Goal: Task Accomplishment & Management: Use online tool/utility

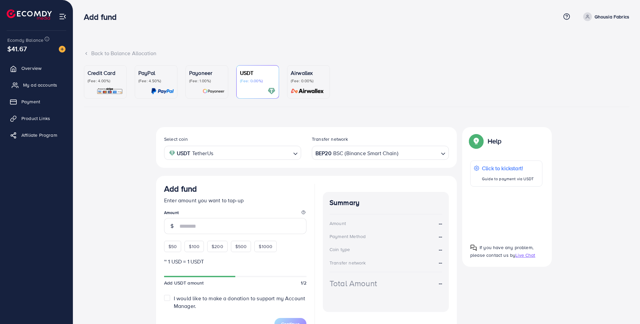
click at [39, 84] on span "My ad accounts" at bounding box center [40, 85] width 34 height 7
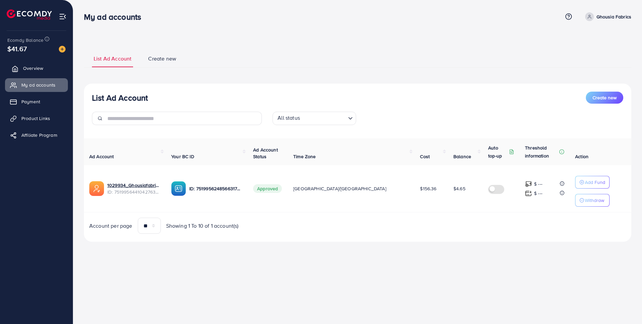
click at [38, 68] on span "Overview" at bounding box center [33, 68] width 20 height 7
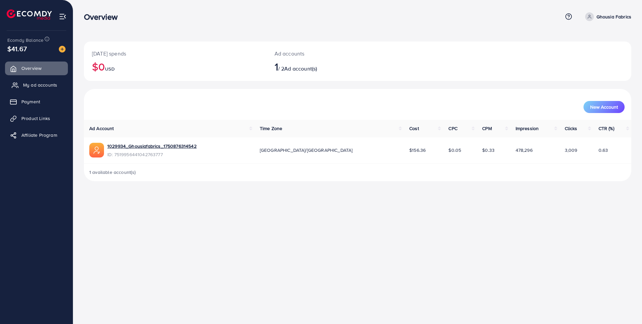
click at [39, 87] on span "My ad accounts" at bounding box center [40, 85] width 34 height 7
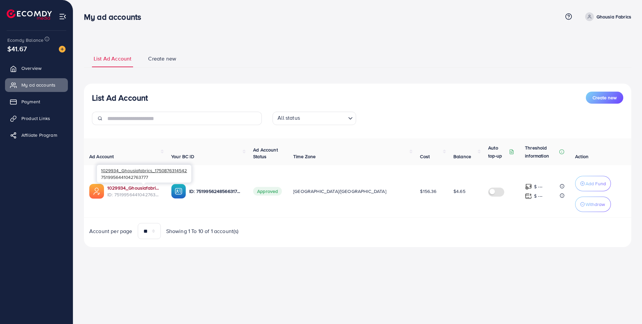
click at [153, 190] on link "1029934_Ghousiafabrics_1750876314542" at bounding box center [133, 188] width 53 height 7
click at [161, 190] on link "1029934_Ghousiafabrics_1750876314542" at bounding box center [133, 188] width 53 height 7
click at [41, 119] on span "Product Links" at bounding box center [37, 118] width 29 height 7
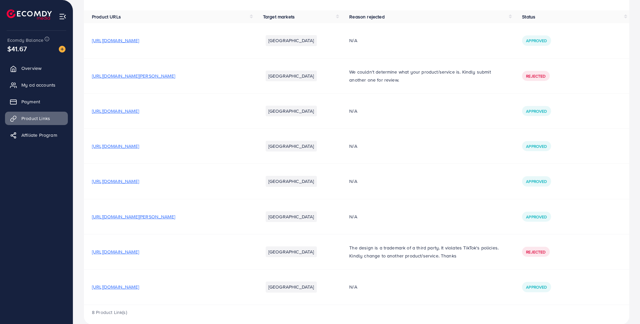
scroll to position [73, 0]
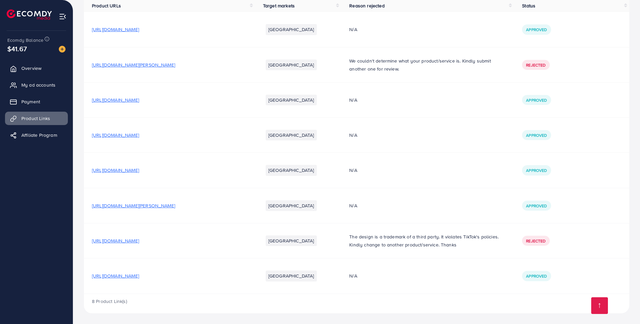
drag, startPoint x: 189, startPoint y: 277, endPoint x: 97, endPoint y: 279, distance: 92.3
click at [92, 278] on div "[URL][DOMAIN_NAME]" at bounding box center [169, 276] width 155 height 7
copy span "[URL][DOMAIN_NAME]"
click at [46, 86] on span "My ad accounts" at bounding box center [40, 85] width 34 height 7
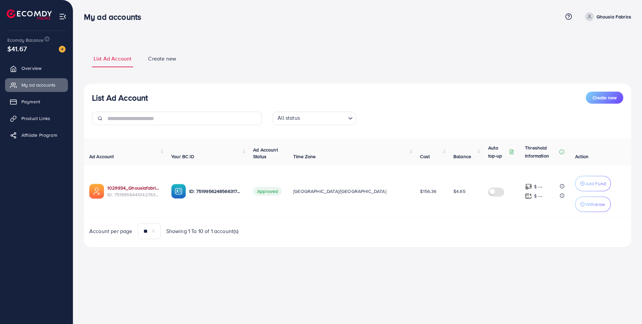
click at [156, 186] on div "Ad Account Your BC ID Ad Account Status Time Zone Cost Balance Auto top-up Thre…" at bounding box center [357, 188] width 547 height 101
click at [140, 189] on link "1029934_Ghousiafabrics_1750876314542" at bounding box center [133, 188] width 53 height 7
click at [45, 117] on span "Product Links" at bounding box center [37, 118] width 29 height 7
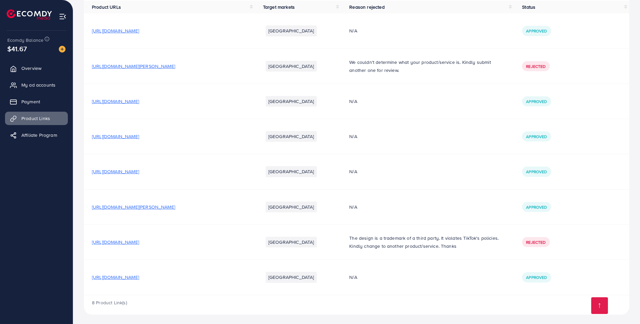
scroll to position [73, 0]
drag, startPoint x: 191, startPoint y: 277, endPoint x: 90, endPoint y: 278, distance: 100.7
click at [90, 278] on td "[URL][DOMAIN_NAME]" at bounding box center [169, 276] width 171 height 35
copy span "[URL][DOMAIN_NAME]"
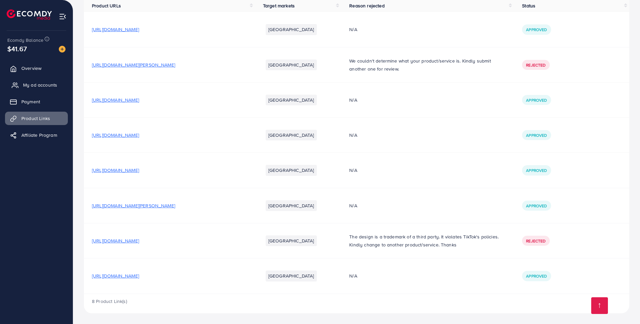
click at [35, 88] on span "My ad accounts" at bounding box center [40, 85] width 34 height 7
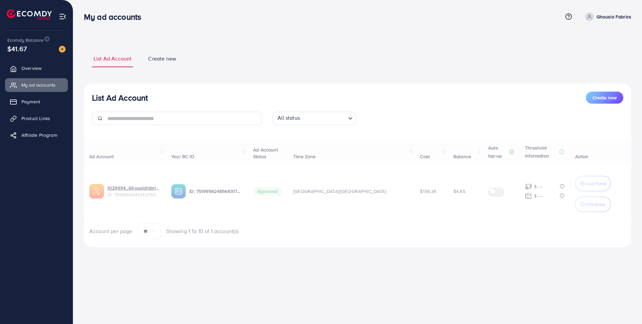
click at [147, 189] on div "Ad Account Your BC ID Ad Account Status Time Zone Cost Balance Auto top-up Thre…" at bounding box center [357, 188] width 547 height 101
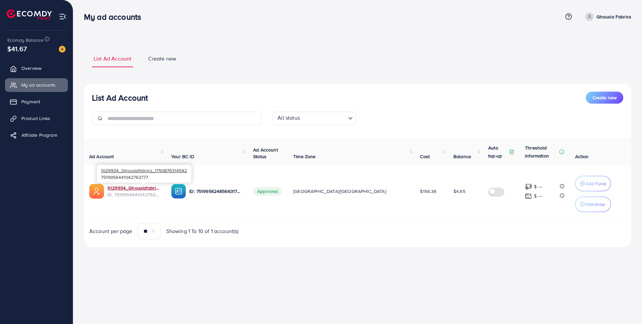
click at [147, 189] on link "1029934_Ghousiafabrics_1750876314542" at bounding box center [133, 188] width 53 height 7
click at [161, 198] on span "ID: 7519956441042763777" at bounding box center [133, 194] width 53 height 7
click at [161, 188] on link "1029934_Ghousiafabrics_1750876314542" at bounding box center [133, 188] width 53 height 7
click at [39, 120] on span "Product Links" at bounding box center [37, 118] width 29 height 7
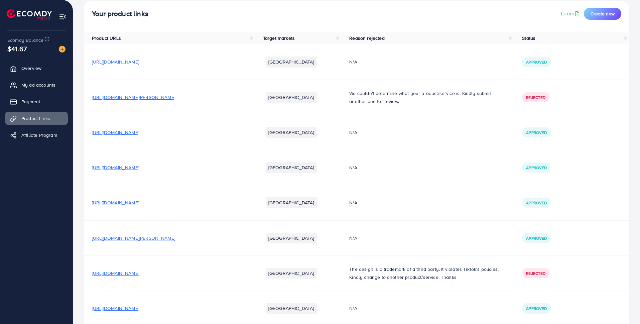
scroll to position [73, 0]
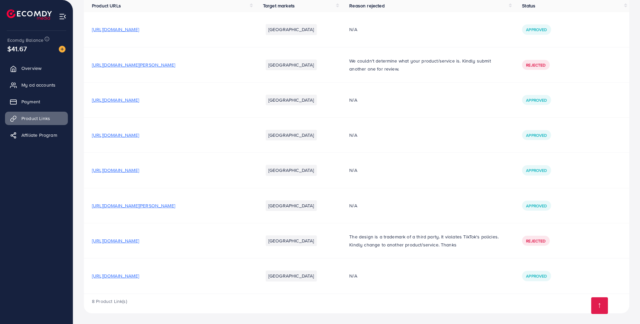
drag, startPoint x: 189, startPoint y: 276, endPoint x: 92, endPoint y: 276, distance: 96.7
click at [92, 276] on div "[URL][DOMAIN_NAME]" at bounding box center [169, 276] width 155 height 7
copy span "[URL][DOMAIN_NAME]"
click at [125, 288] on td "[URL][DOMAIN_NAME]" at bounding box center [169, 276] width 171 height 35
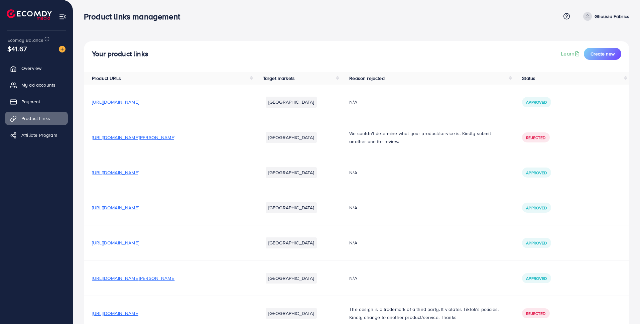
scroll to position [0, 0]
